Goal: Task Accomplishment & Management: Complete application form

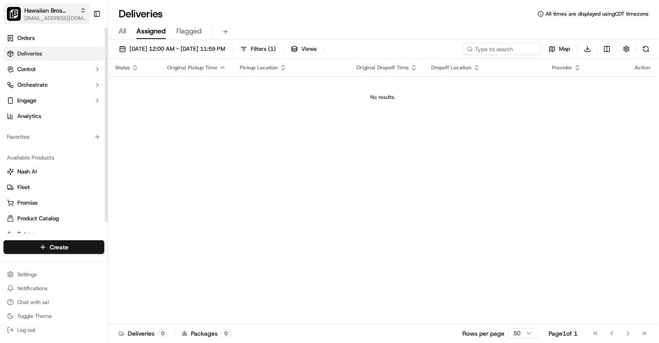
click at [67, 18] on span "[EMAIL_ADDRESS][DOMAIN_NAME]" at bounding box center [55, 18] width 62 height 7
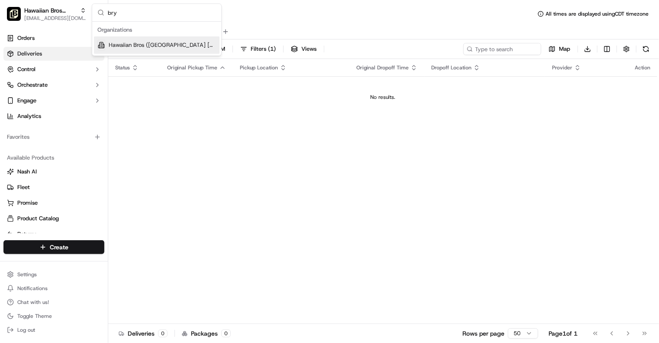
type input "bry"
click at [146, 37] on div "Hawaiian Bros ([GEOGRAPHIC_DATA] [GEOGRAPHIC_DATA] [PERSON_NAME])" at bounding box center [157, 44] width 126 height 17
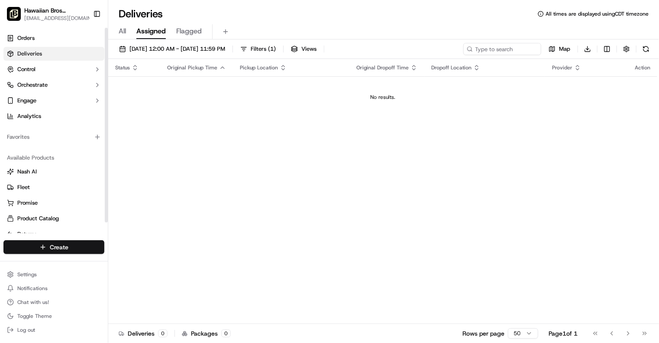
click at [76, 252] on html "Hawaiian Bros ([GEOGRAPHIC_DATA] [GEOGRAPHIC_DATA] [PERSON_NAME]) [EMAIL_ADDRES…" at bounding box center [329, 171] width 659 height 343
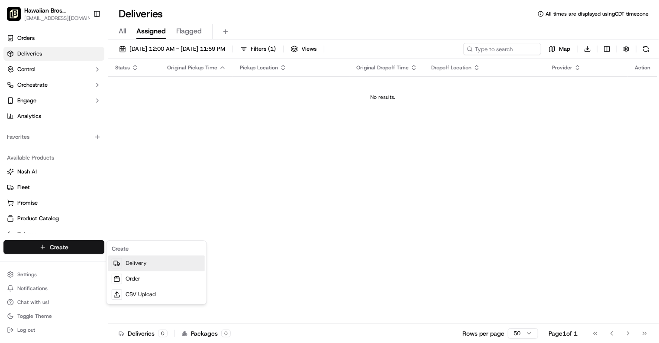
click at [148, 263] on link "Delivery" at bounding box center [156, 263] width 97 height 16
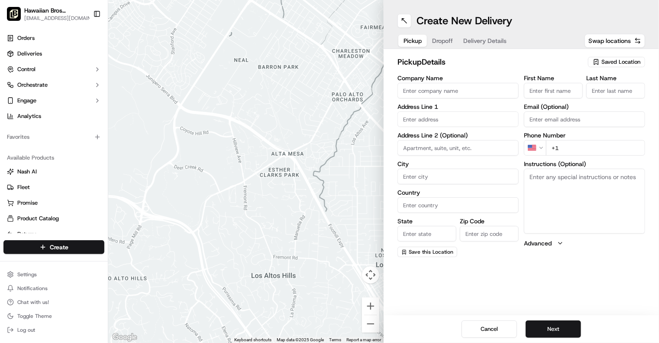
click at [459, 84] on input "Company Name" at bounding box center [458, 91] width 121 height 16
type input "Hawaiian Bros"
click at [448, 119] on input "text" at bounding box center [458, 119] width 121 height 16
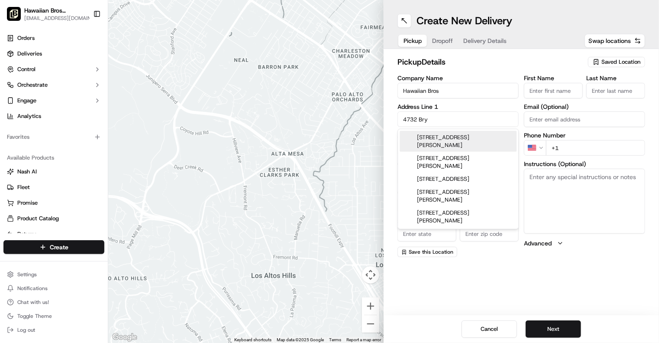
click at [446, 142] on div "[STREET_ADDRESS][PERSON_NAME]" at bounding box center [458, 141] width 117 height 21
type input "[STREET_ADDRESS][PERSON_NAME]"
type input "[GEOGRAPHIC_DATA]"
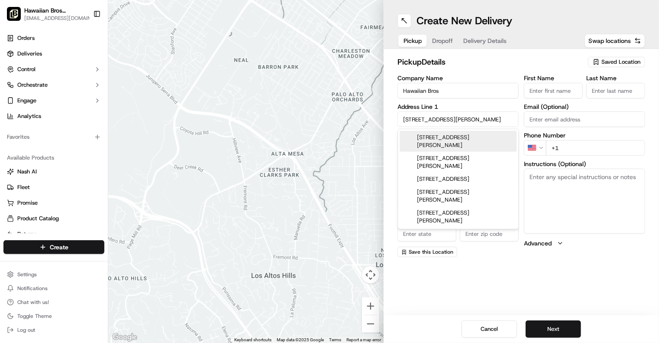
type input "76132"
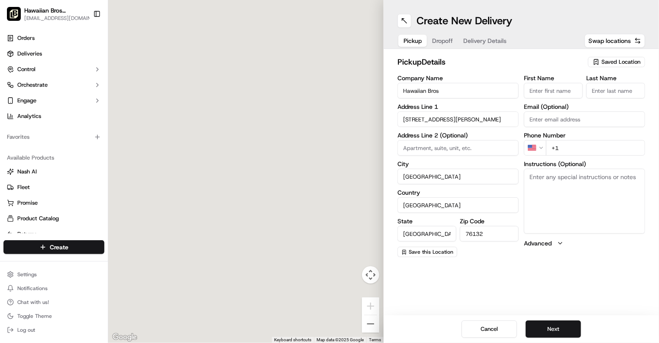
type input "[STREET_ADDRESS][PERSON_NAME]"
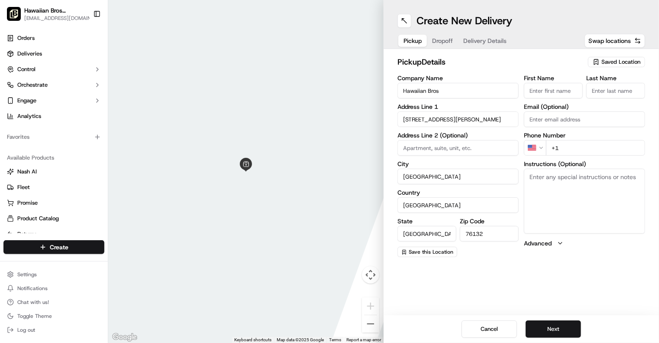
drag, startPoint x: 562, startPoint y: 90, endPoint x: 577, endPoint y: 93, distance: 14.7
click at [577, 93] on input "First Name" at bounding box center [553, 91] width 59 height 16
type input "[PERSON_NAME]"
type input "[US_STATE]"
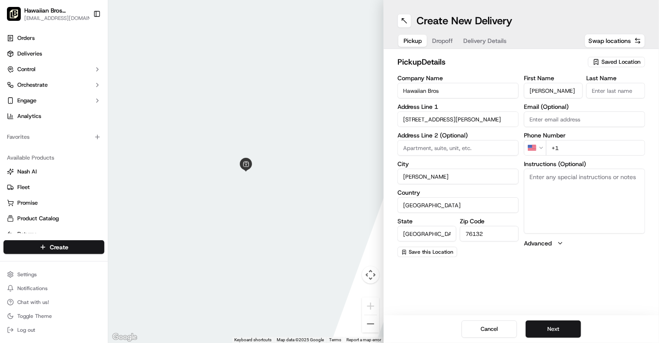
type input "75098"
type input "Tang"
type input "[EMAIL_ADDRESS][DOMAIN_NAME]"
click at [567, 152] on input "+1" at bounding box center [595, 148] width 99 height 16
type input "[PHONE_NUMBER]"
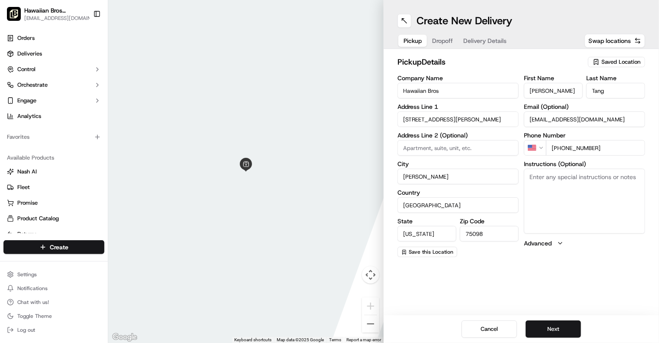
click at [490, 165] on label "City" at bounding box center [458, 164] width 121 height 6
click at [490, 169] on input "[PERSON_NAME]" at bounding box center [458, 177] width 121 height 16
click at [542, 322] on button "Next" at bounding box center [553, 328] width 55 height 17
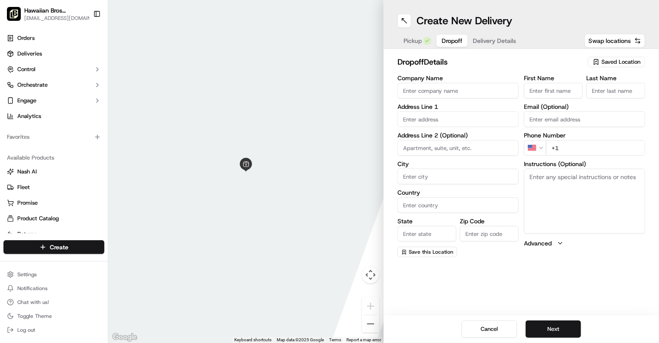
click at [532, 91] on input "First Name" at bounding box center [553, 91] width 59 height 16
type input "[PERSON_NAME]"
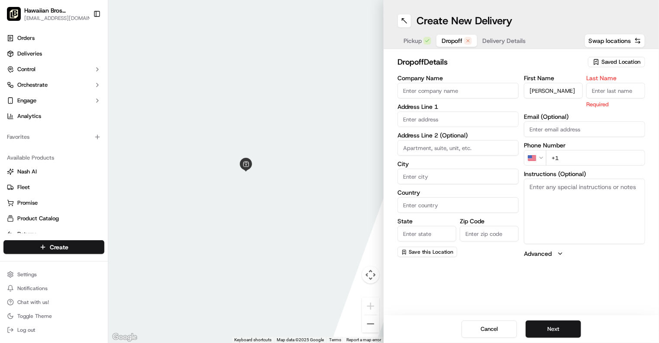
click at [634, 88] on input "Last Name" at bounding box center [616, 91] width 59 height 16
type input "[PERSON_NAME]"
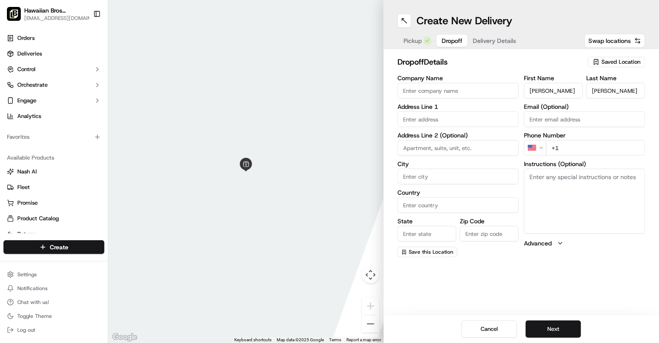
click at [599, 121] on div "Email (Optional)" at bounding box center [584, 115] width 121 height 23
click at [575, 148] on input "+1" at bounding box center [595, 148] width 99 height 16
type input "[PHONE_NUMBER]"
click at [431, 93] on input "Company Name" at bounding box center [458, 91] width 121 height 16
type input "[PERSON_NAME]"
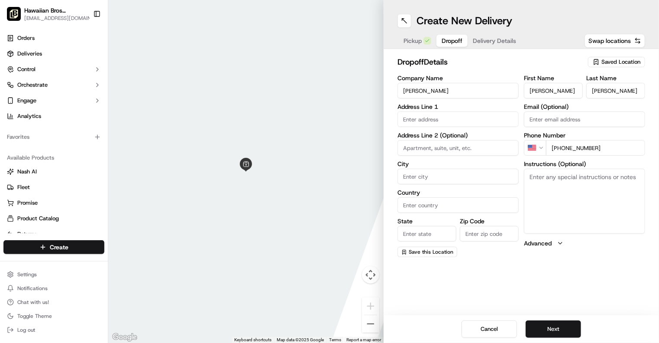
click at [411, 117] on input "text" at bounding box center [458, 119] width 121 height 16
drag, startPoint x: 403, startPoint y: 123, endPoint x: 392, endPoint y: 112, distance: 15.6
click at [392, 112] on div "dropoff Details Saved Location Company Name [PERSON_NAME] Address Line 1 Addres…" at bounding box center [522, 156] width 276 height 215
click at [419, 119] on input "text" at bounding box center [458, 119] width 121 height 16
click at [339, 101] on div at bounding box center [246, 171] width 276 height 343
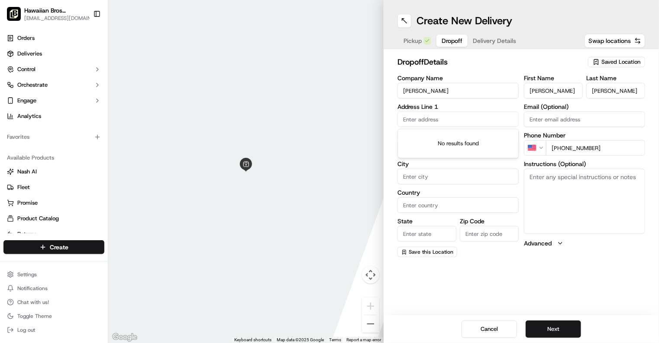
click at [419, 120] on input "text" at bounding box center [458, 119] width 121 height 16
click at [395, 110] on div "dropoff Details Saved Location Company Name [PERSON_NAME] Address Line 1 Addres…" at bounding box center [522, 156] width 276 height 215
click at [414, 118] on input "text" at bounding box center [458, 119] width 121 height 16
click at [471, 139] on div "[STREET_ADDRESS]" at bounding box center [458, 137] width 117 height 13
type input "[STREET_ADDRESS]"
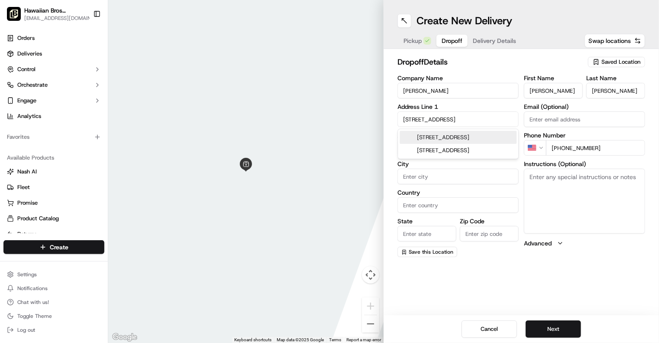
type input "[GEOGRAPHIC_DATA]"
type input "76116"
type input "[STREET_ADDRESS]"
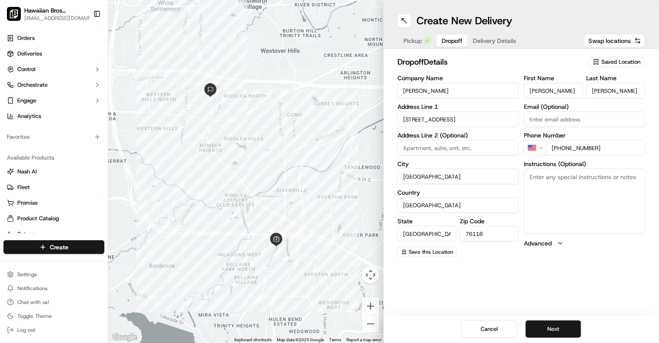
drag, startPoint x: 458, startPoint y: 91, endPoint x: 400, endPoint y: 81, distance: 58.9
click at [400, 81] on div "Company Name [PERSON_NAME]" at bounding box center [458, 86] width 121 height 23
type input "Cycle Gear"
click at [464, 294] on div "Create New Delivery Pickup Dropoff Delivery Details Swap locations dropoff Deta…" at bounding box center [522, 171] width 276 height 343
click at [538, 333] on button "Next" at bounding box center [553, 328] width 55 height 17
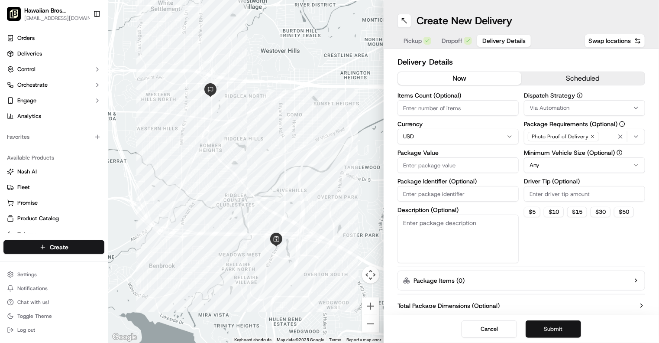
click at [554, 332] on button "Submit" at bounding box center [553, 328] width 55 height 17
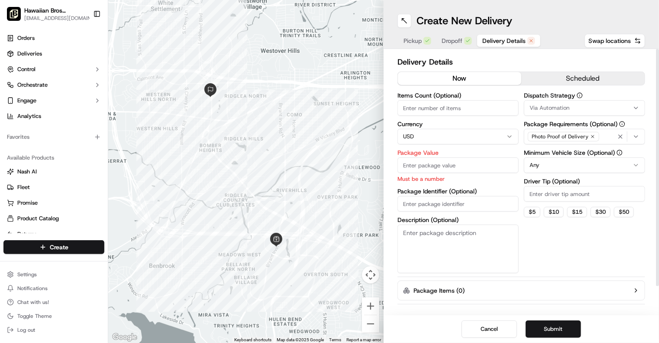
click at [421, 162] on input "Package Value" at bounding box center [458, 165] width 121 height 16
type input "20"
click at [491, 252] on textarea "Description (Optional)" at bounding box center [458, 248] width 121 height 49
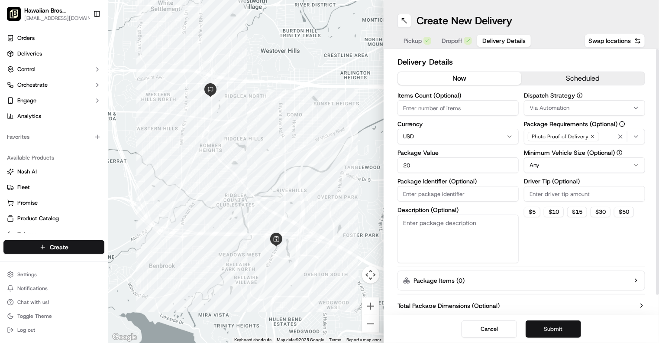
click at [544, 325] on button "Submit" at bounding box center [553, 328] width 55 height 17
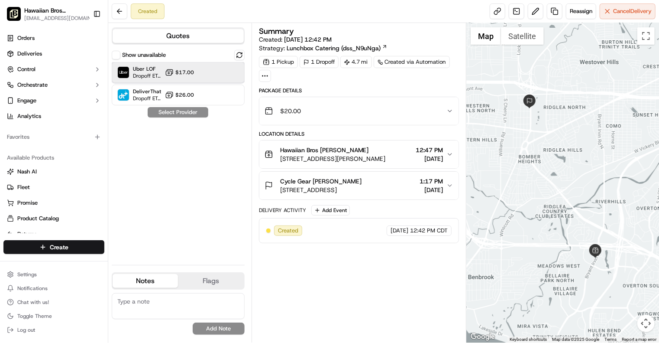
click at [215, 72] on div at bounding box center [218, 72] width 10 height 10
click at [194, 112] on button "Assign Provider" at bounding box center [178, 112] width 62 height 10
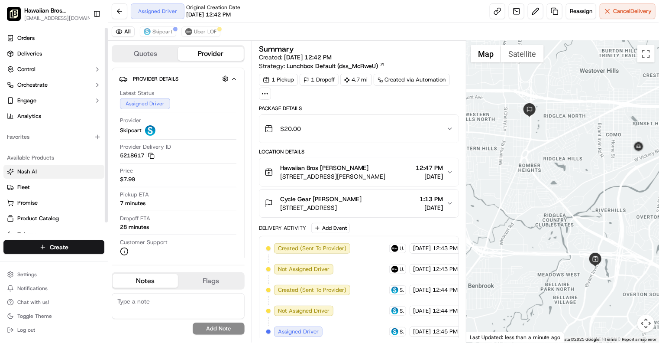
click at [68, 175] on button "Nash AI" at bounding box center [53, 172] width 101 height 14
click at [58, 43] on link "Orders" at bounding box center [53, 38] width 101 height 14
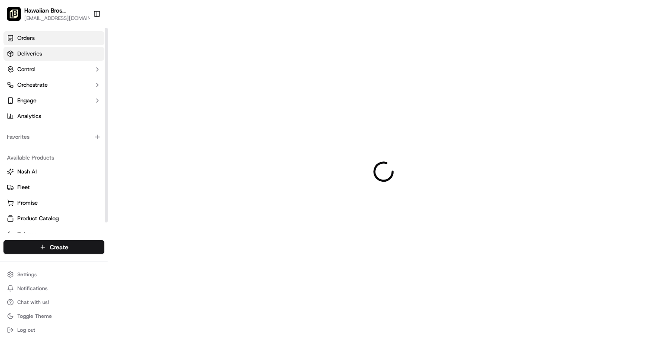
click at [55, 56] on link "Deliveries" at bounding box center [53, 54] width 101 height 14
